Goal: Task Accomplishment & Management: Use online tool/utility

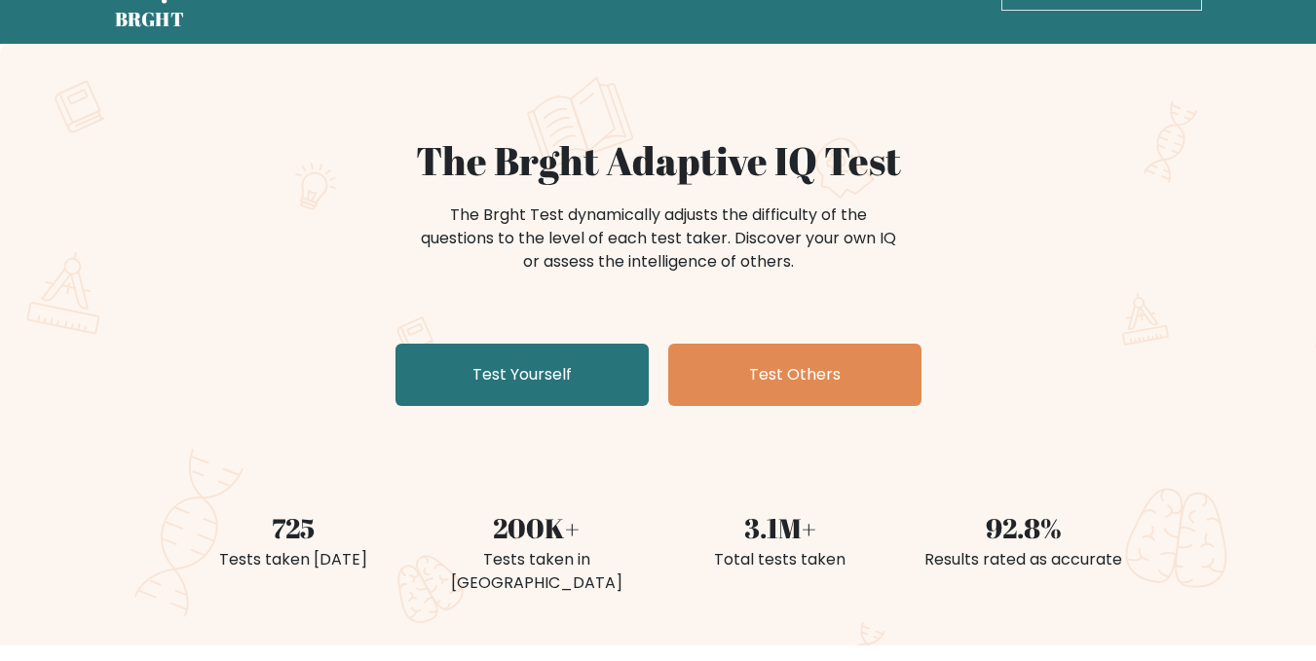
scroll to position [97, 0]
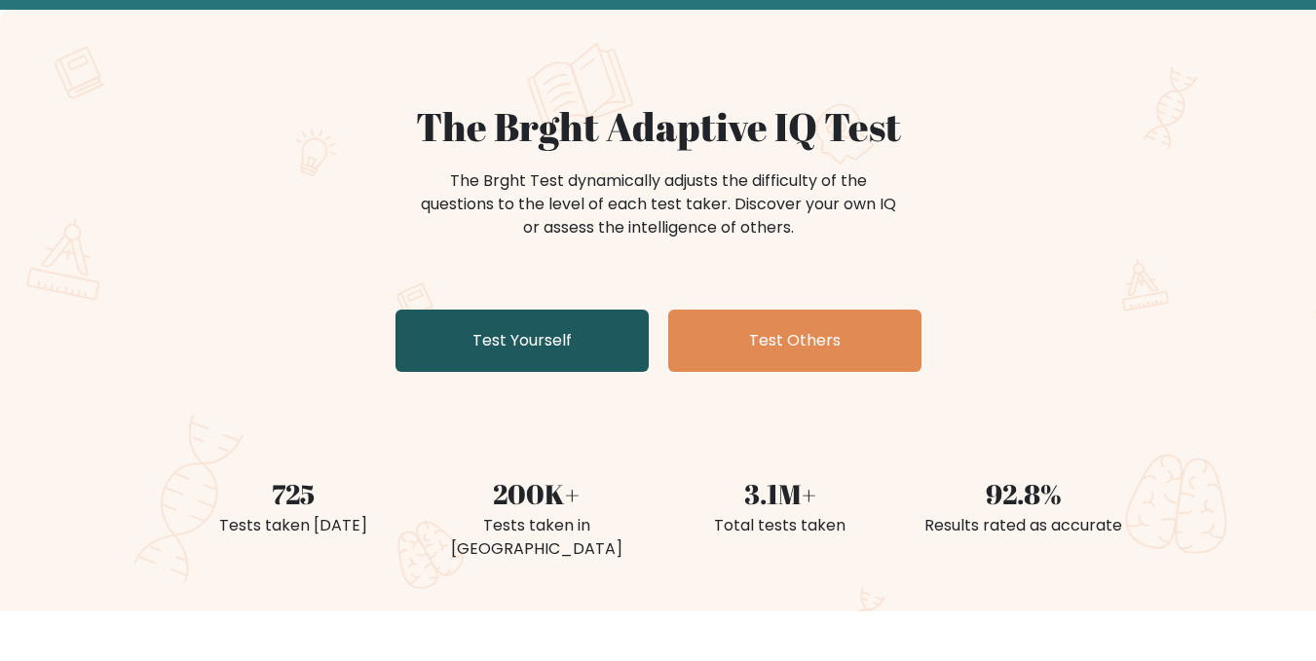
click at [547, 366] on link "Test Yourself" at bounding box center [521, 341] width 253 height 62
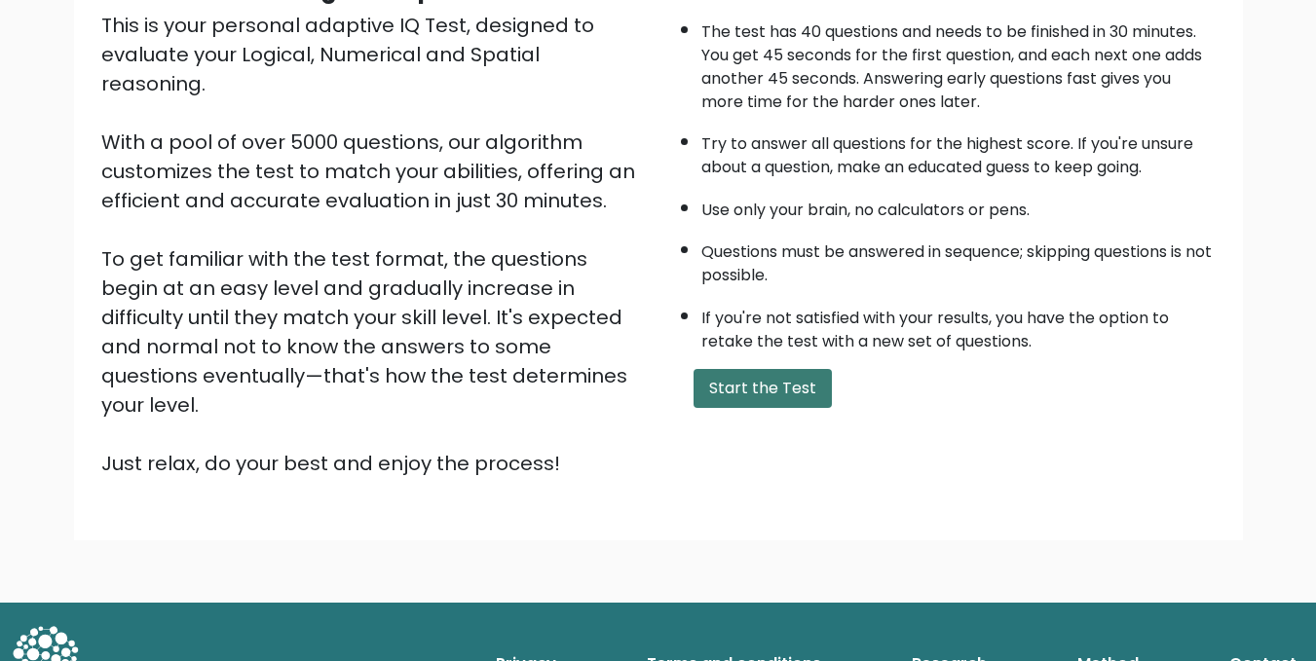
scroll to position [231, 0]
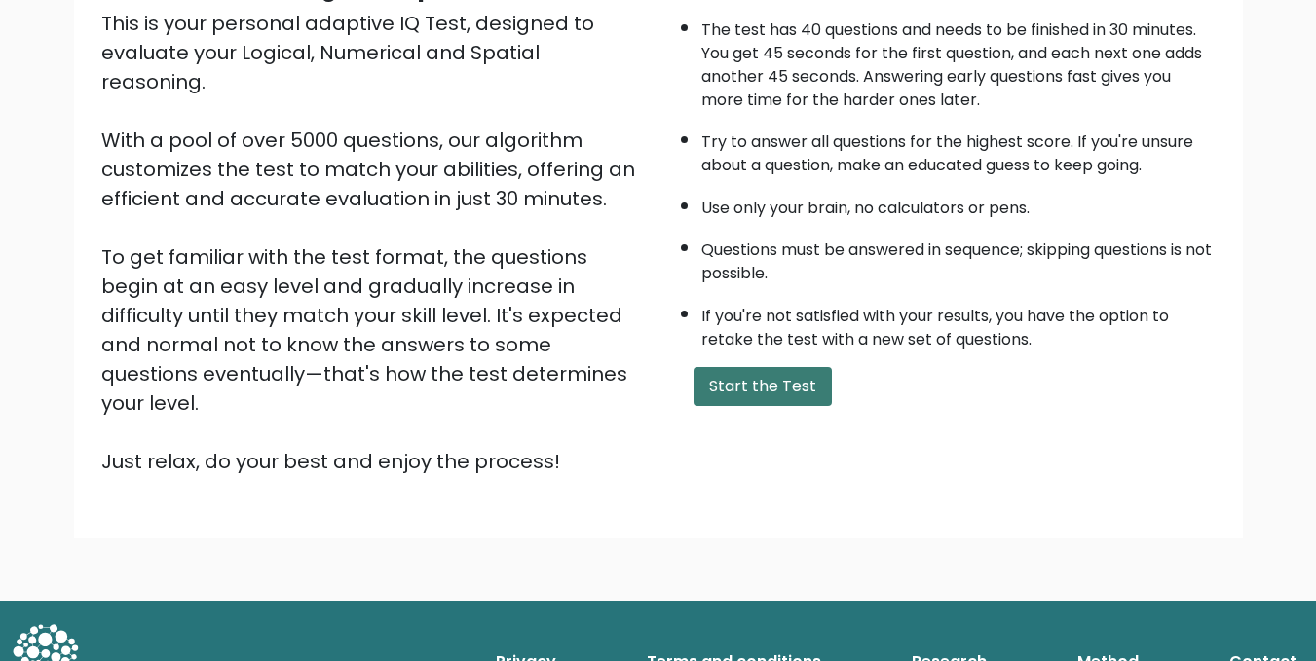
click at [743, 401] on button "Start the Test" at bounding box center [763, 386] width 138 height 39
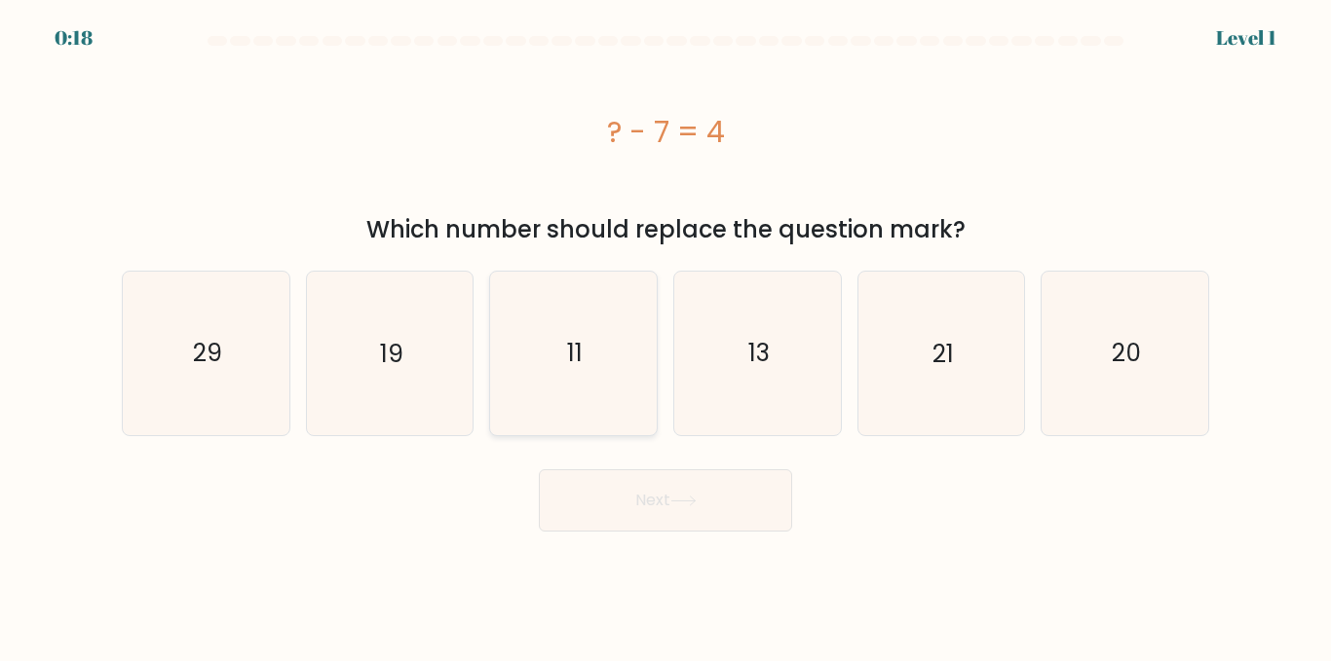
click at [607, 365] on icon "11" at bounding box center [573, 353] width 163 height 163
click at [665, 336] on input "c. 11" at bounding box center [665, 333] width 1 height 5
radio input "true"
click at [665, 494] on button "Next" at bounding box center [665, 501] width 253 height 62
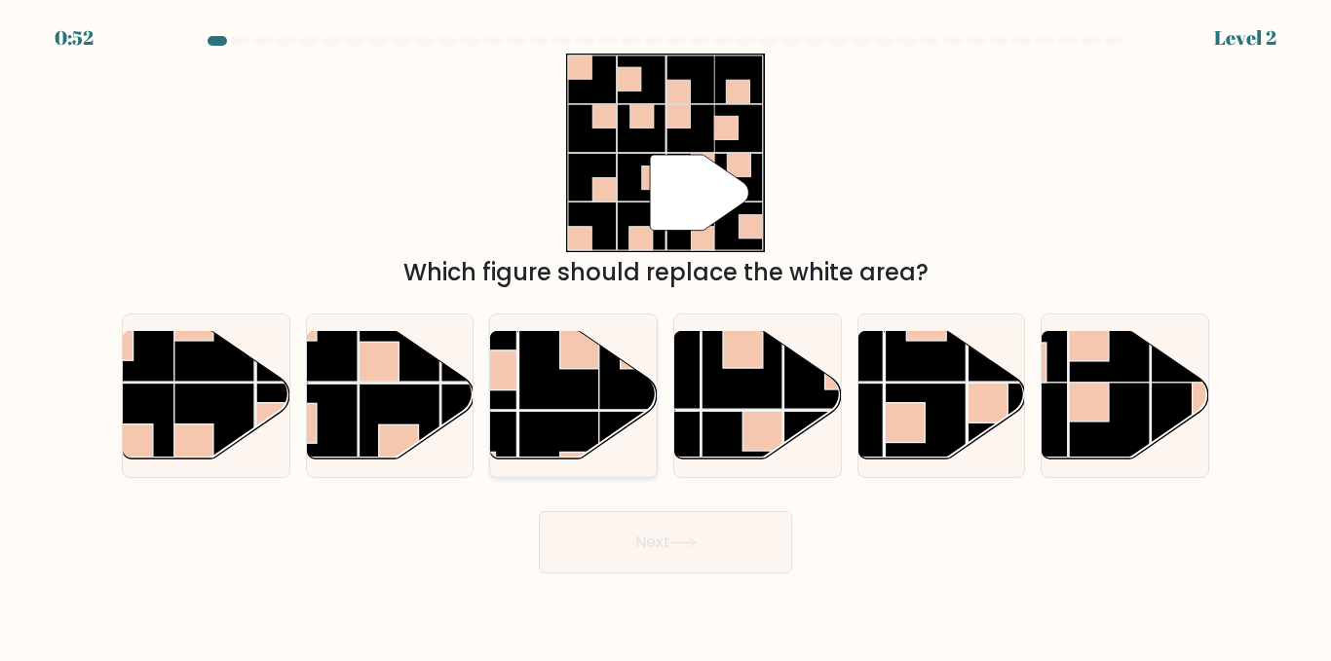
click at [595, 404] on rect at bounding box center [559, 369] width 81 height 81
click at [665, 336] on input "c." at bounding box center [665, 333] width 1 height 5
radio input "true"
click at [751, 567] on button "Next" at bounding box center [665, 542] width 253 height 62
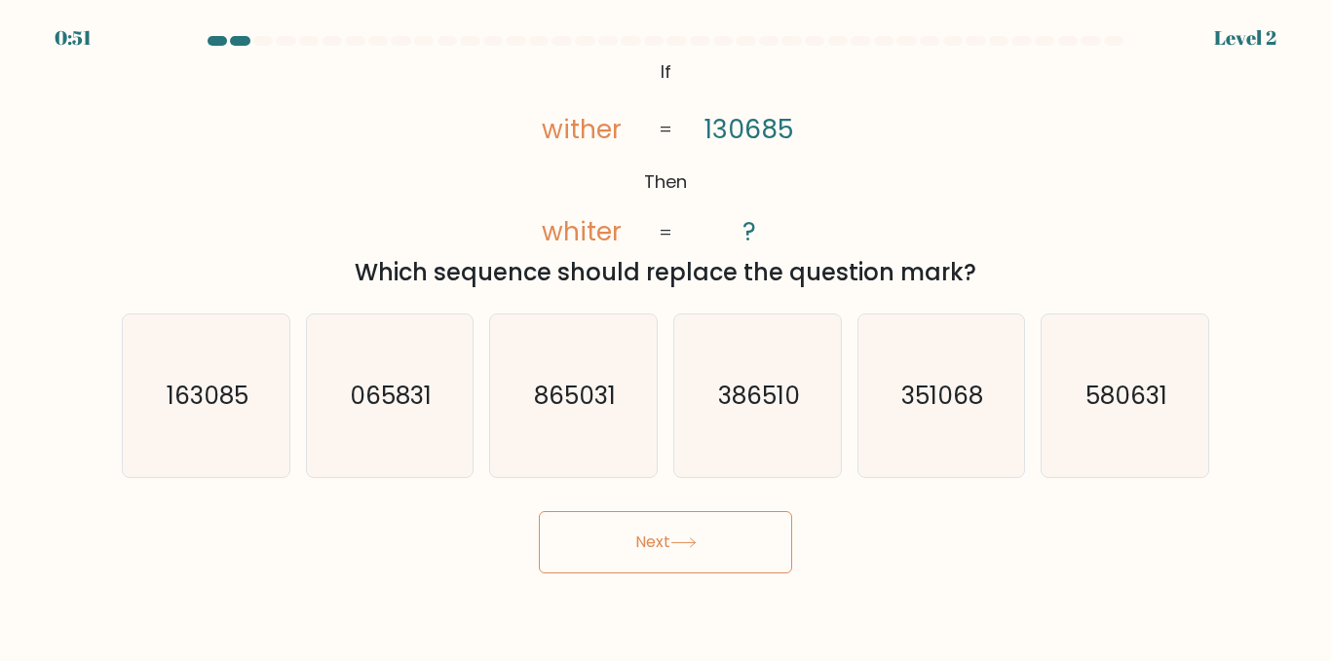
click at [741, 556] on button "Next" at bounding box center [665, 542] width 253 height 62
